Goal: Transaction & Acquisition: Download file/media

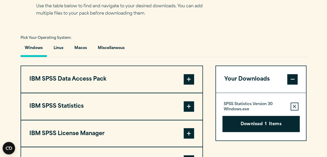
scroll to position [390, 0]
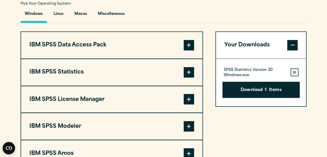
click at [79, 69] on button "IBM SPSS Statistics" at bounding box center [111, 72] width 181 height 27
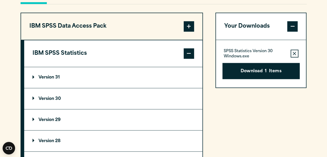
scroll to position [442, 0]
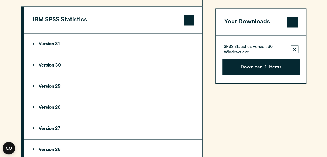
click at [54, 86] on p "Version 29" at bounding box center [47, 86] width 28 height 4
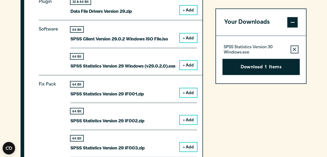
scroll to position [520, 0]
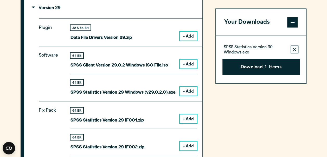
click at [191, 91] on button "+ Add" at bounding box center [188, 91] width 17 height 9
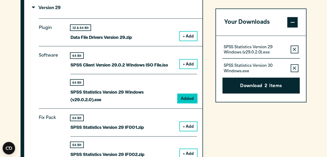
click at [294, 68] on icon "button" at bounding box center [294, 67] width 3 height 3
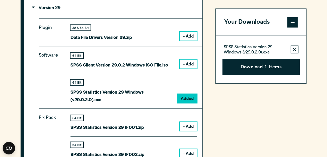
scroll to position [494, 0]
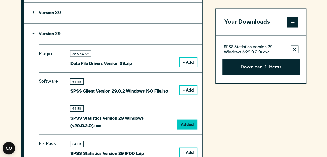
click at [186, 62] on button "+ Add" at bounding box center [188, 62] width 17 height 9
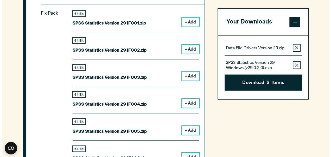
scroll to position [572, 0]
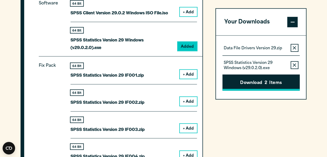
click at [270, 81] on button "Download 2 Items" at bounding box center [260, 83] width 77 height 16
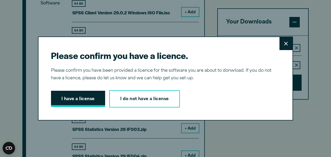
click at [93, 101] on button "I have a license" at bounding box center [78, 99] width 54 height 16
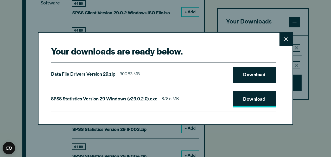
click at [255, 99] on link "Download" at bounding box center [254, 99] width 43 height 16
click at [179, 53] on h2 "Your downloads are ready below." at bounding box center [163, 51] width 225 height 12
click at [242, 79] on link "Download" at bounding box center [254, 75] width 43 height 16
click at [173, 57] on div "Your downloads are ready below. Close Data File Drivers Version 29.zip 300.83 M…" at bounding box center [165, 78] width 255 height 93
